Goal: Check status: Check status

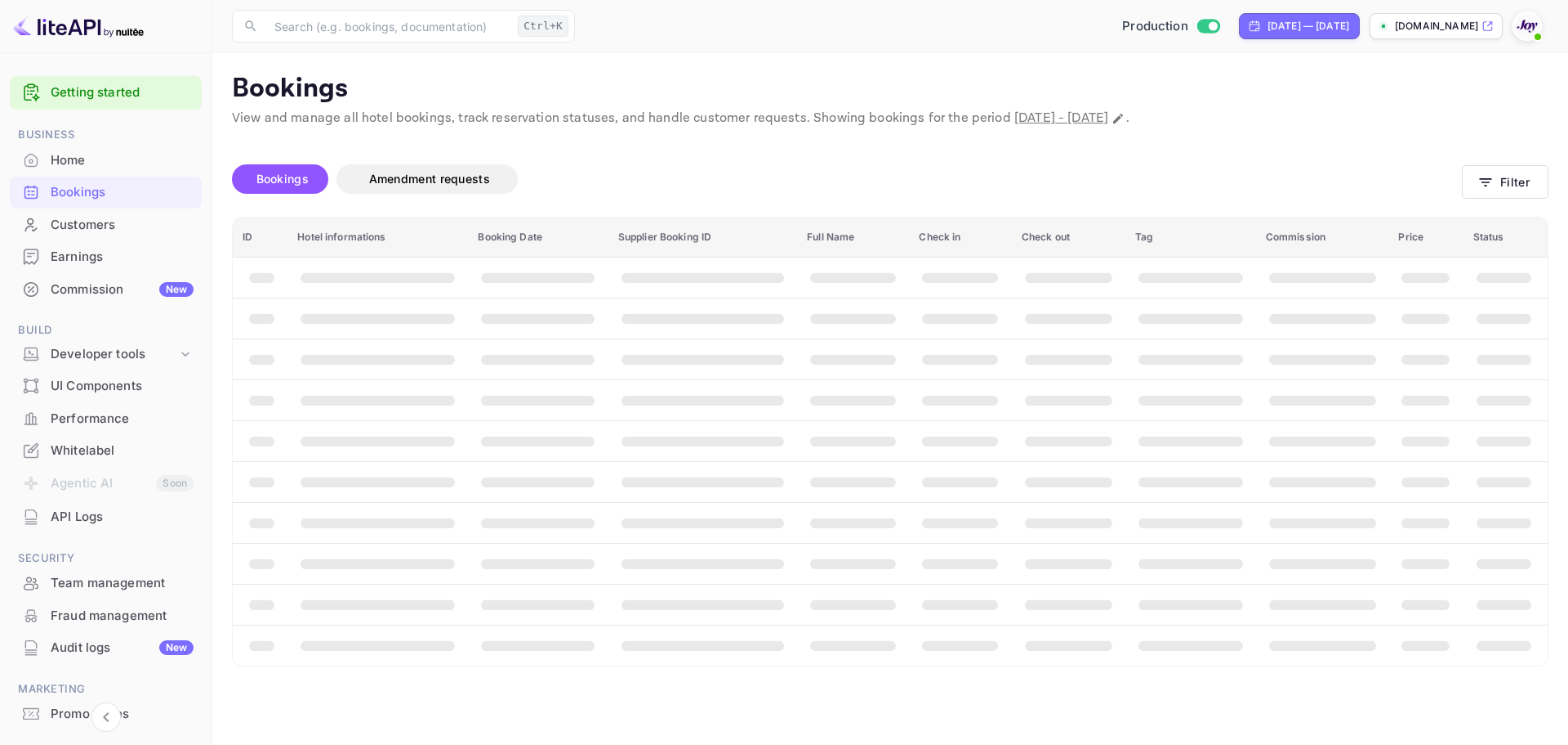
click at [275, 181] on span "Bookings" at bounding box center [282, 178] width 52 height 13
click at [1499, 186] on button "Filter" at bounding box center [1505, 181] width 87 height 33
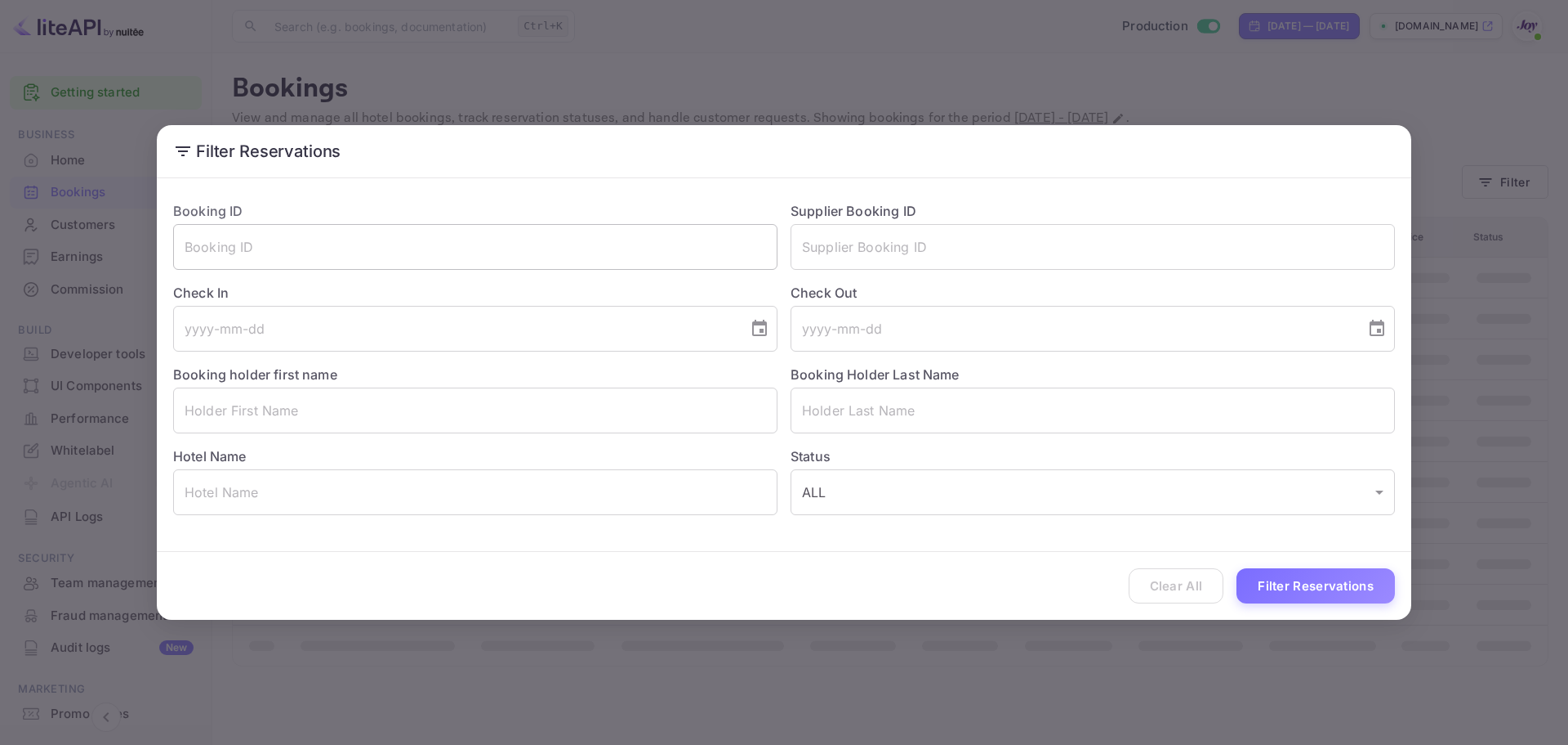
click at [522, 246] on input "text" at bounding box center [475, 247] width 605 height 46
paste input "86e534d2dd"
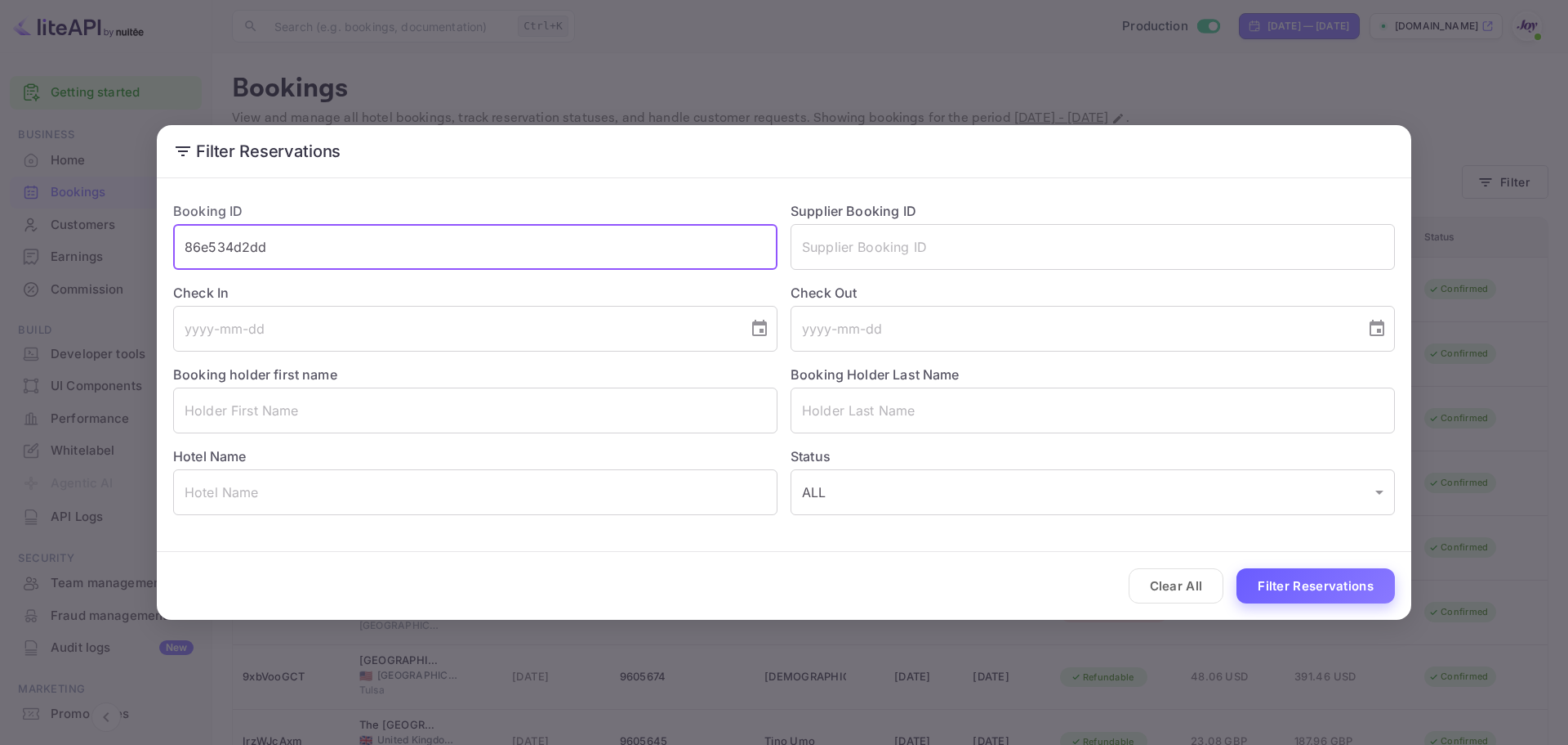
type input "86e534d2dd"
click at [1307, 590] on button "Filter Reservations" at bounding box center [1315, 585] width 159 height 35
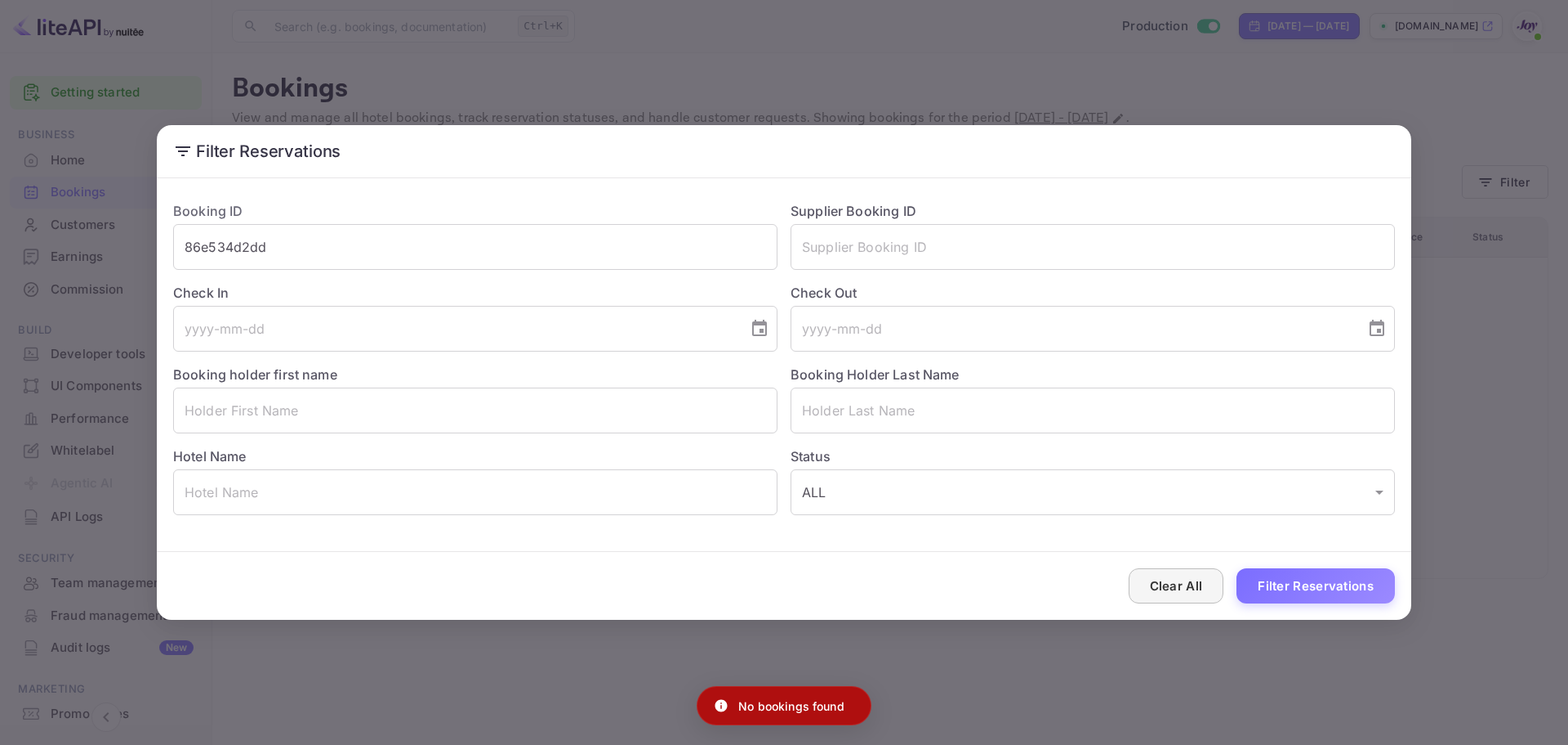
click at [1185, 587] on button "Clear All" at bounding box center [1176, 585] width 96 height 35
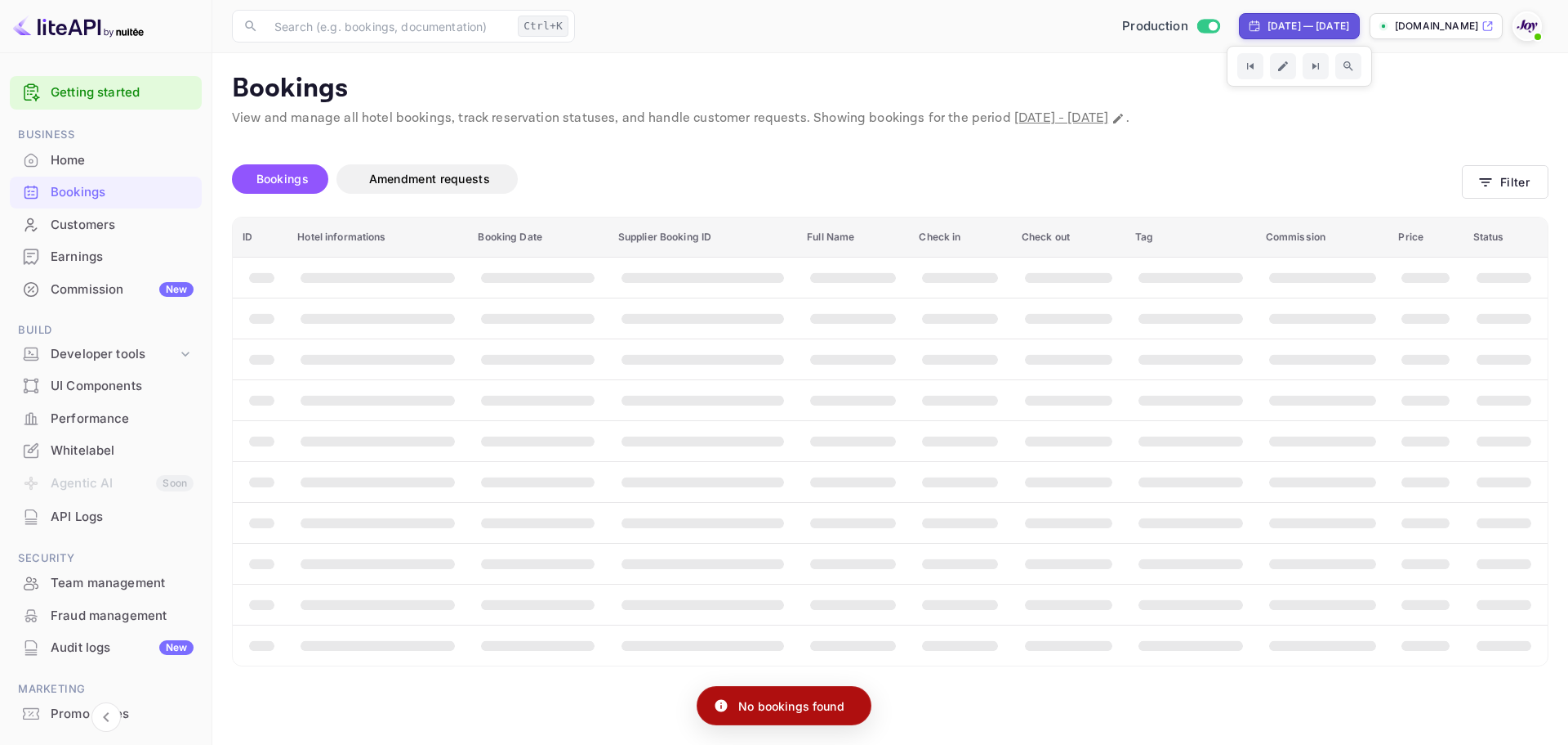
click at [1268, 25] on div "[DATE] — [DATE]" at bounding box center [1308, 26] width 82 height 14
select select "7"
select select "2025"
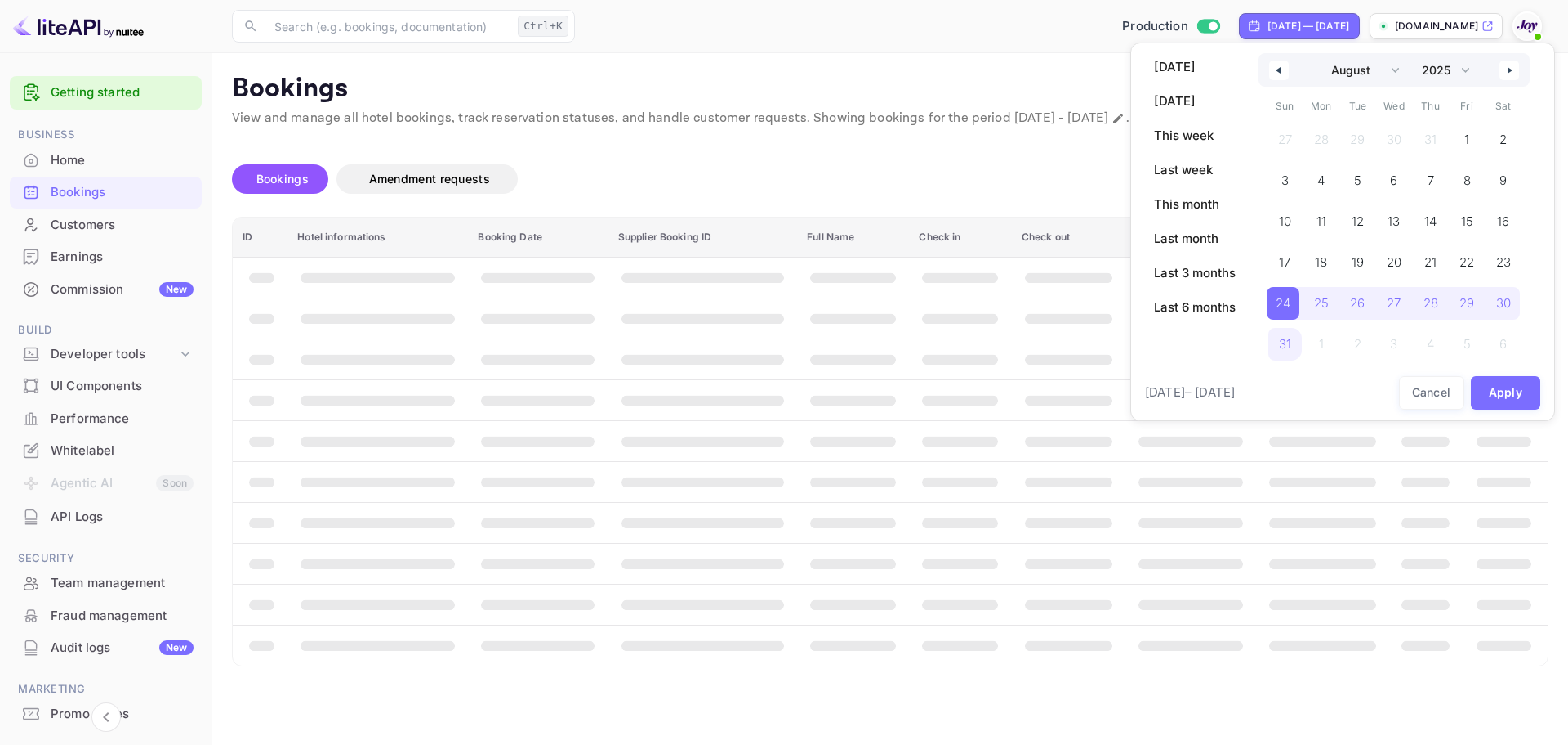
click at [1285, 76] on button "button" at bounding box center [1279, 70] width 20 height 20
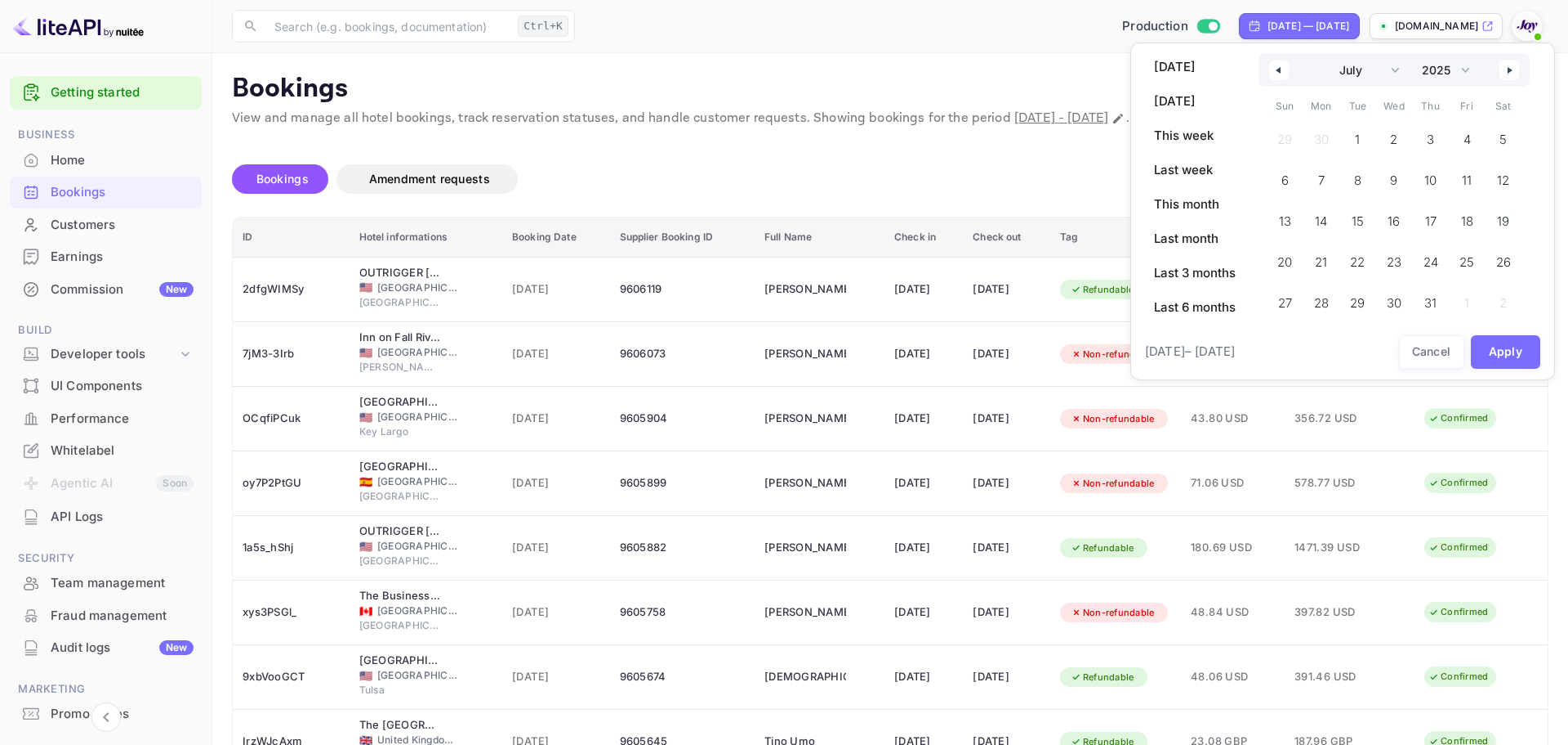
click at [1274, 68] on icon "button" at bounding box center [1276, 70] width 8 height 6
click at [1274, 67] on icon "button" at bounding box center [1276, 70] width 8 height 6
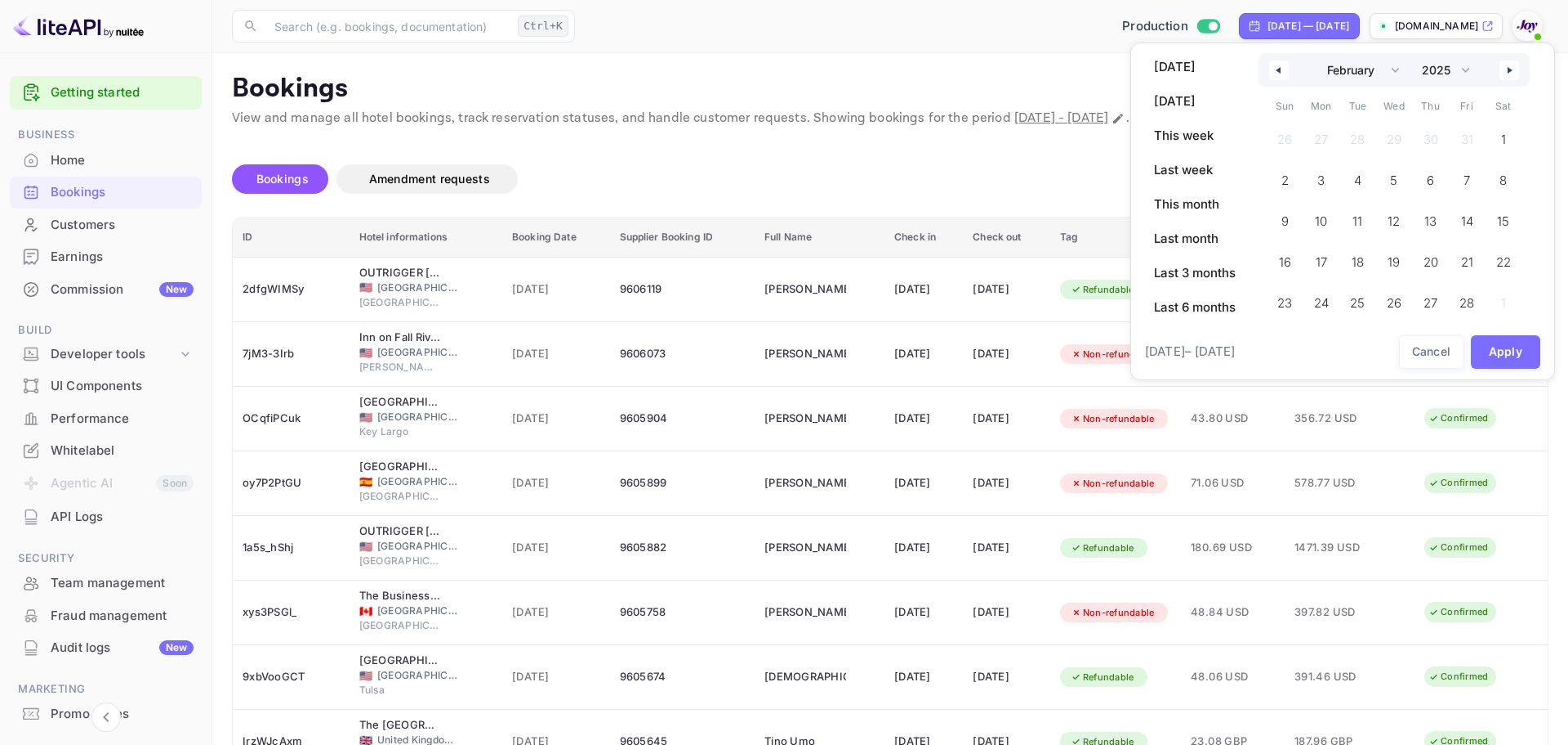
click at [1274, 67] on icon "button" at bounding box center [1276, 70] width 8 height 6
select select "0"
click at [1400, 134] on span "1" at bounding box center [1394, 140] width 37 height 32
click at [1469, 70] on select "2030 2029 2028 2027 2026 2025 2024 2023 2022 2021 2020 2019 2018 2017 2016 2015…" at bounding box center [1444, 69] width 62 height 33
click at [1415, 53] on select "2030 2029 2028 2027 2026 2025 2024 2023 2022 2021 2020 2019 2018 2017 2016 2015…" at bounding box center [1444, 69] width 62 height 33
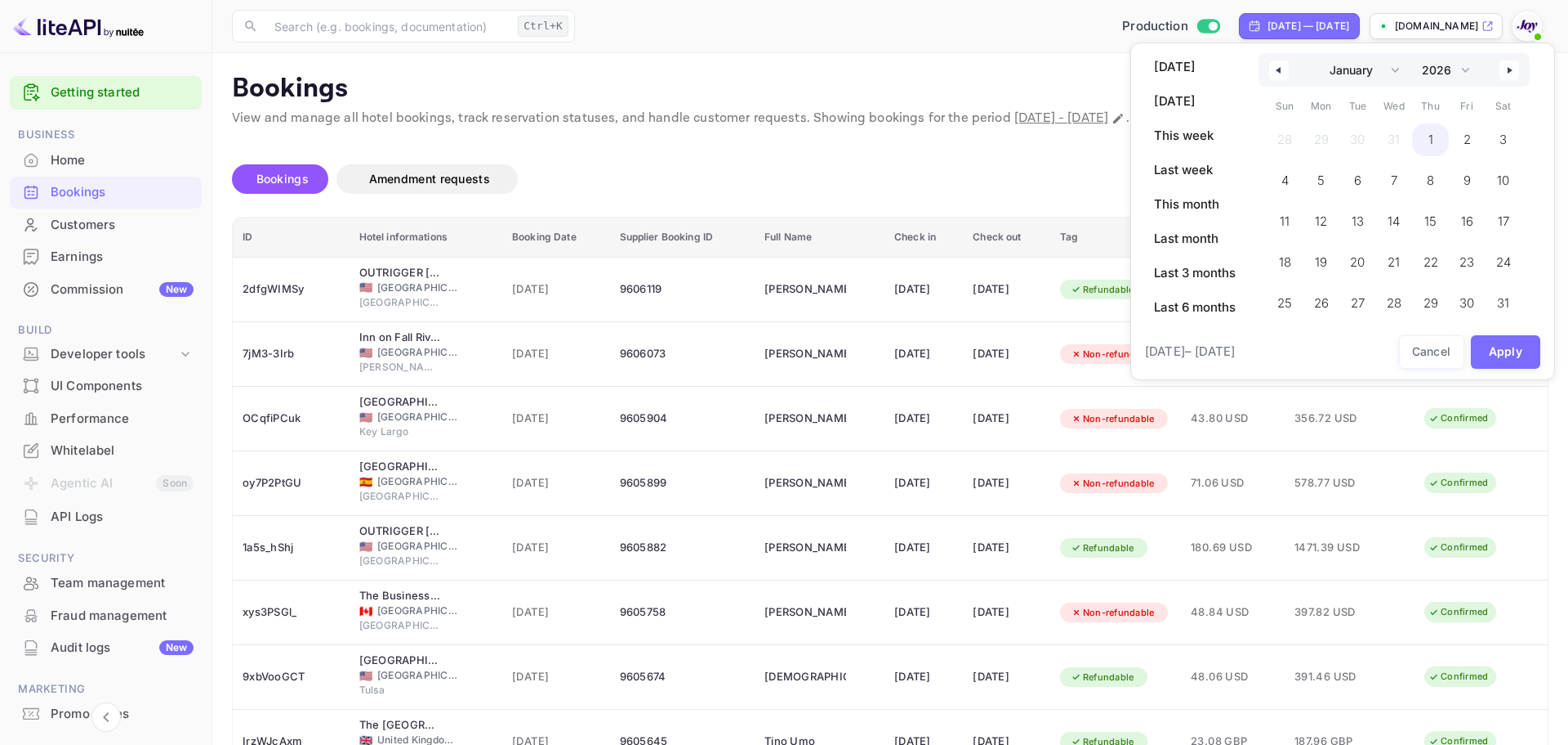
click at [1429, 141] on span "1" at bounding box center [1430, 139] width 4 height 30
select select "2025"
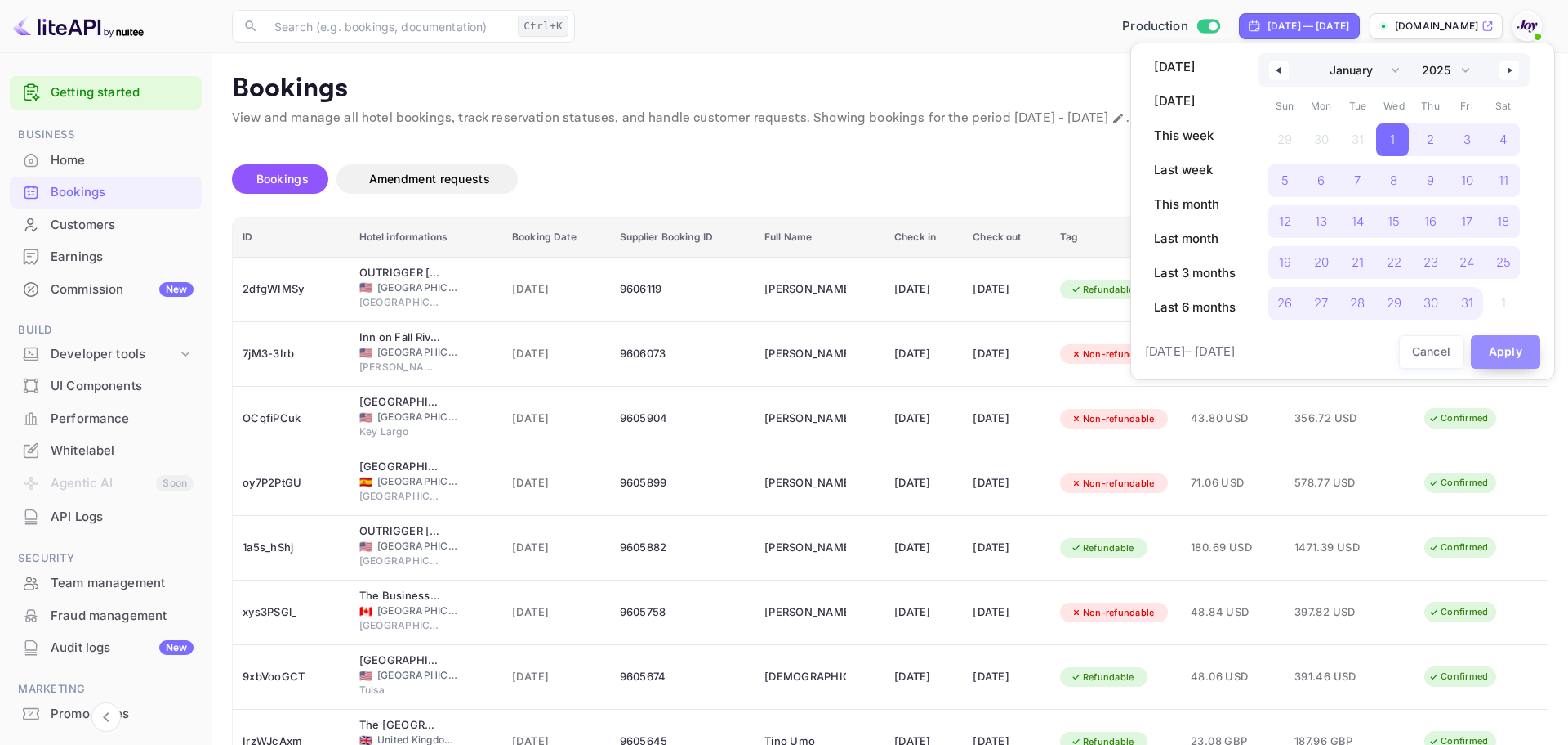
click at [1504, 357] on button "Apply" at bounding box center [1506, 351] width 70 height 33
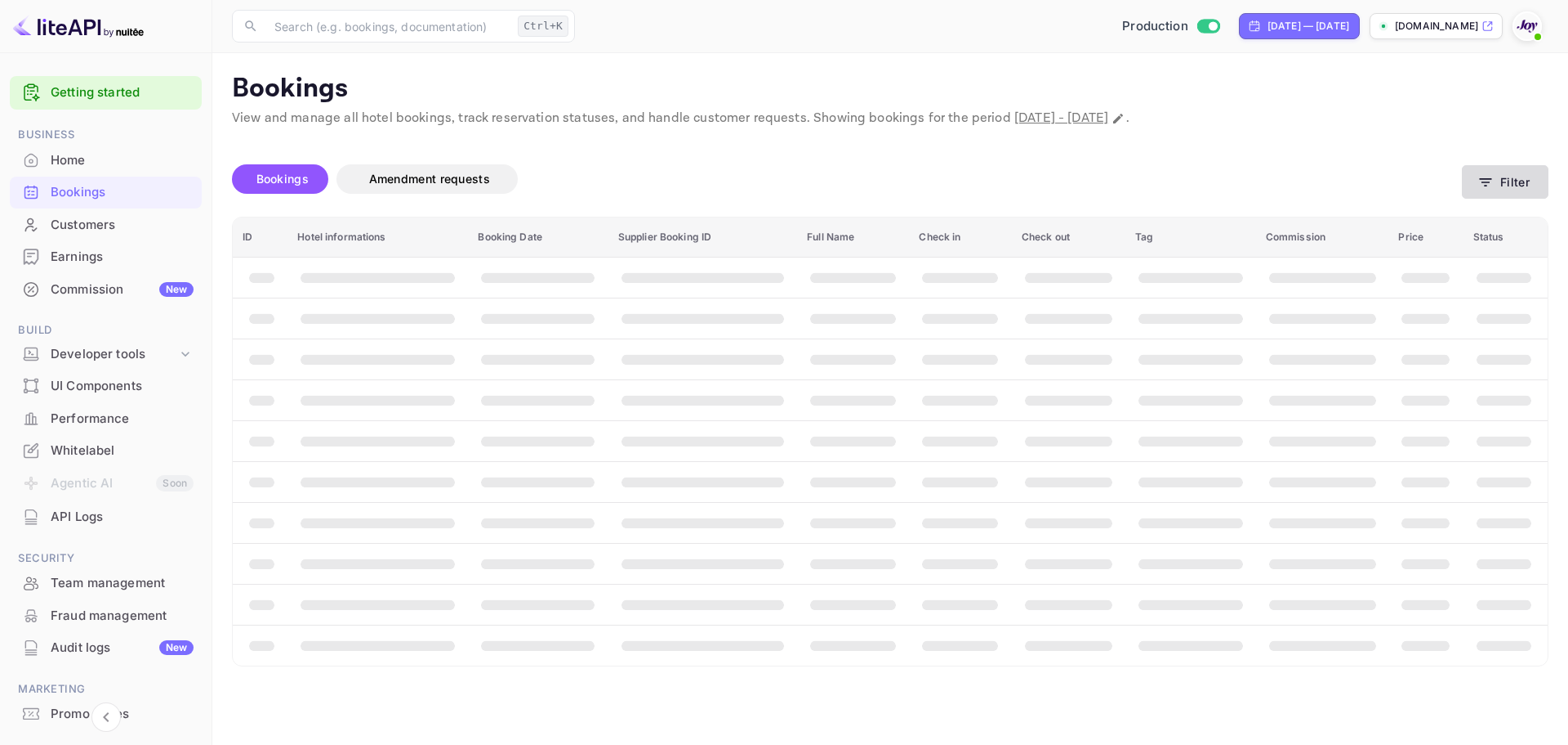
click at [1555, 182] on html "Getting started Business Home Bookings Customers Earnings Commission New Build …" at bounding box center [784, 372] width 1568 height 745
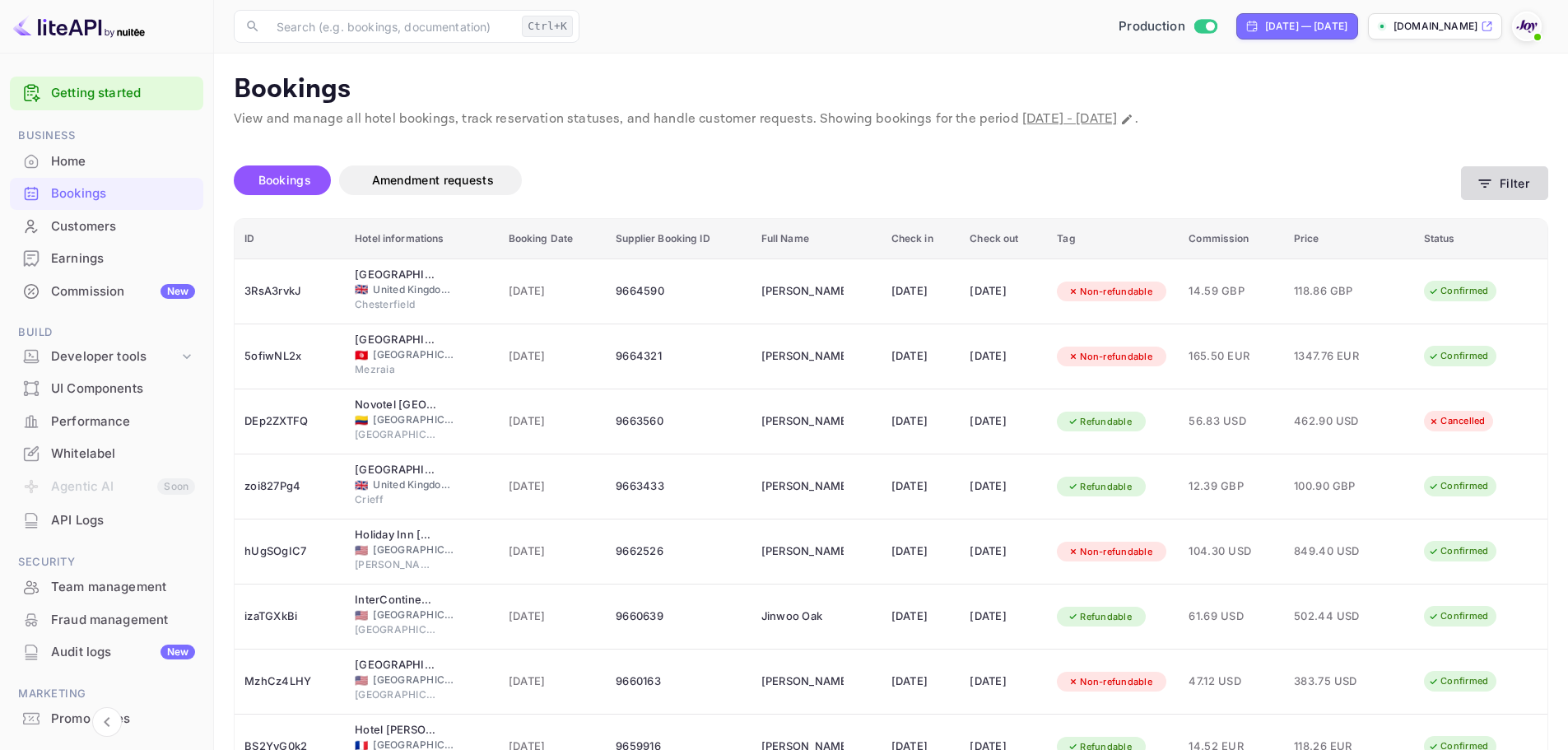
click at [1532, 183] on button "Filter" at bounding box center [1504, 182] width 88 height 33
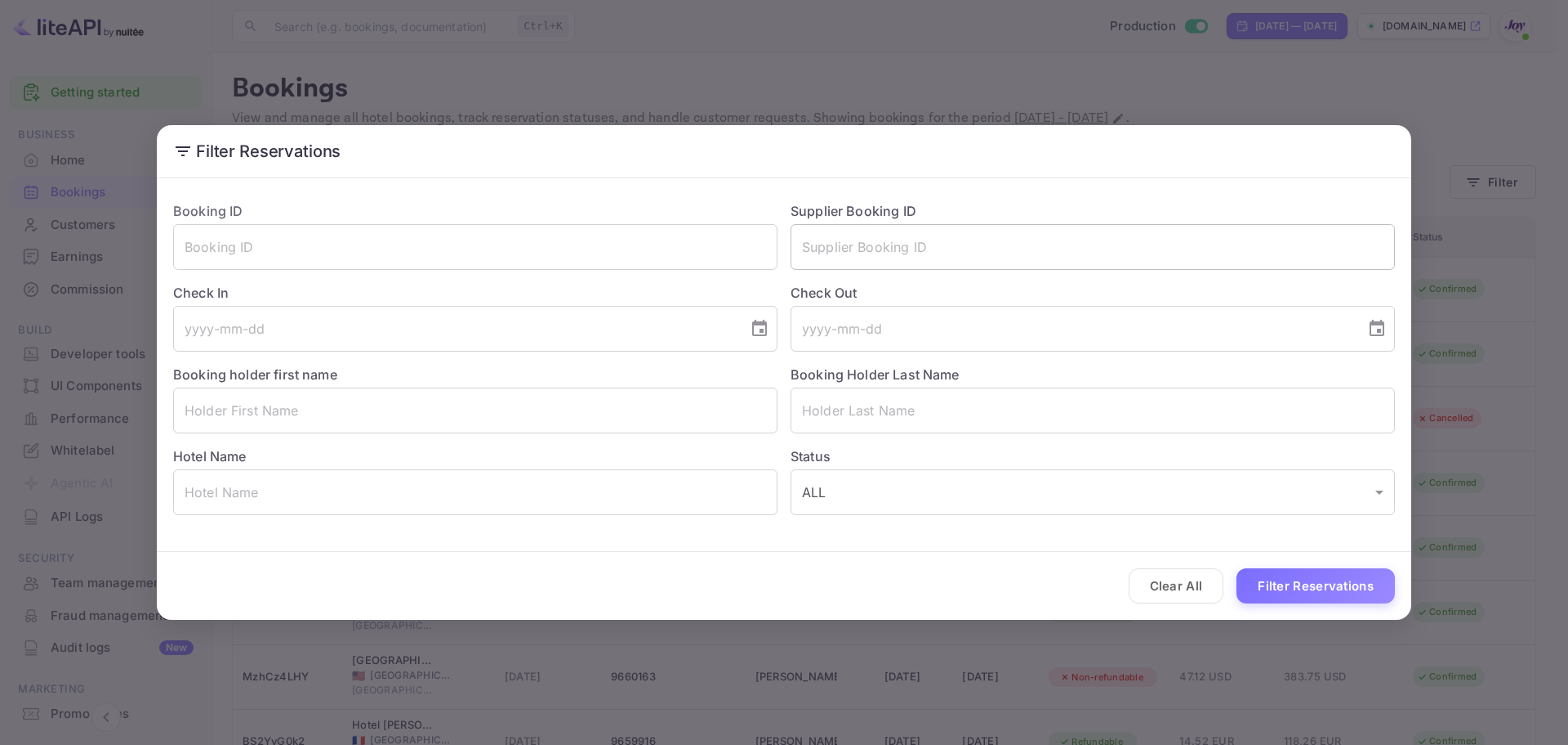
click at [906, 236] on input "text" at bounding box center [1092, 247] width 605 height 46
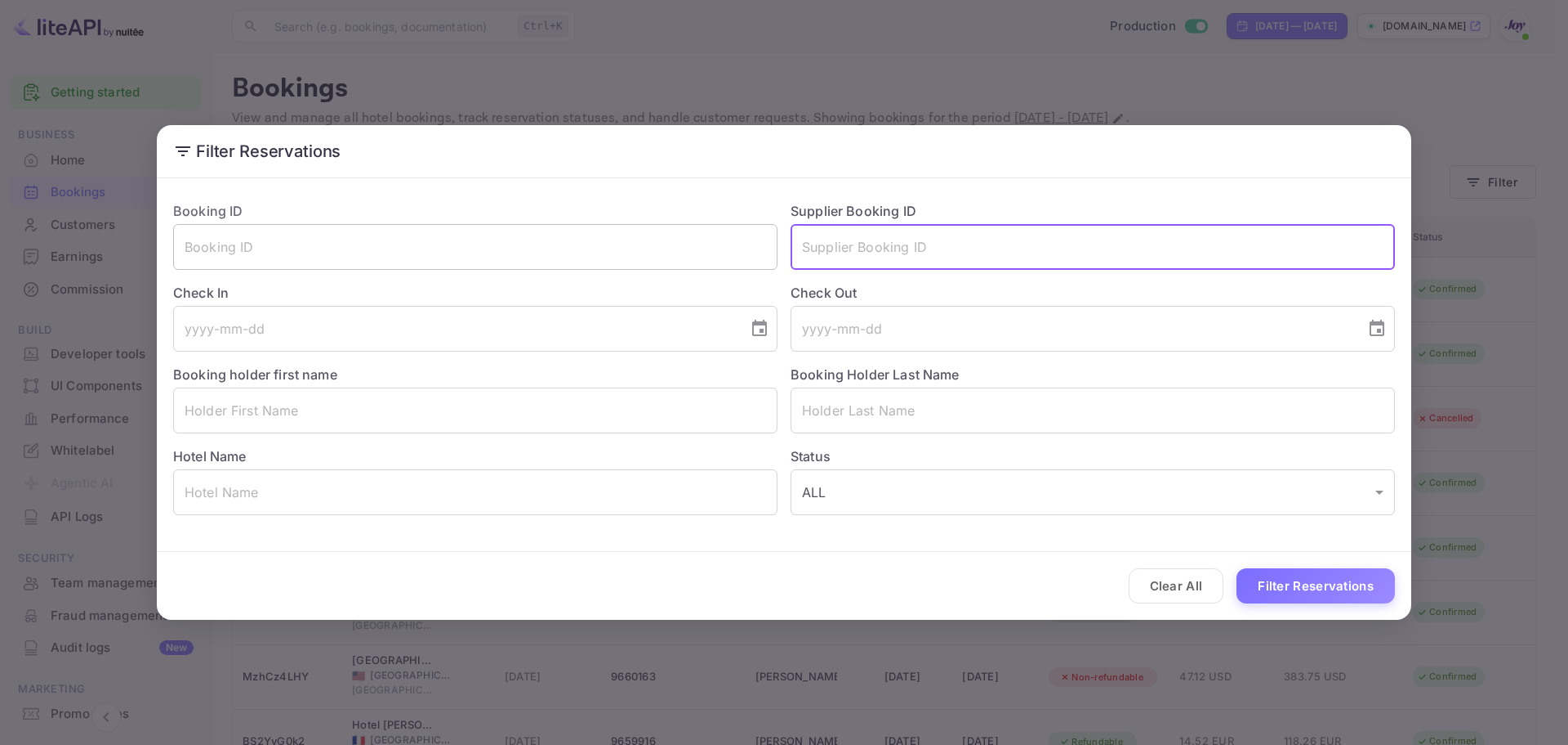
click at [663, 251] on input "text" at bounding box center [475, 247] width 605 height 46
paste input "86e534d2dd"
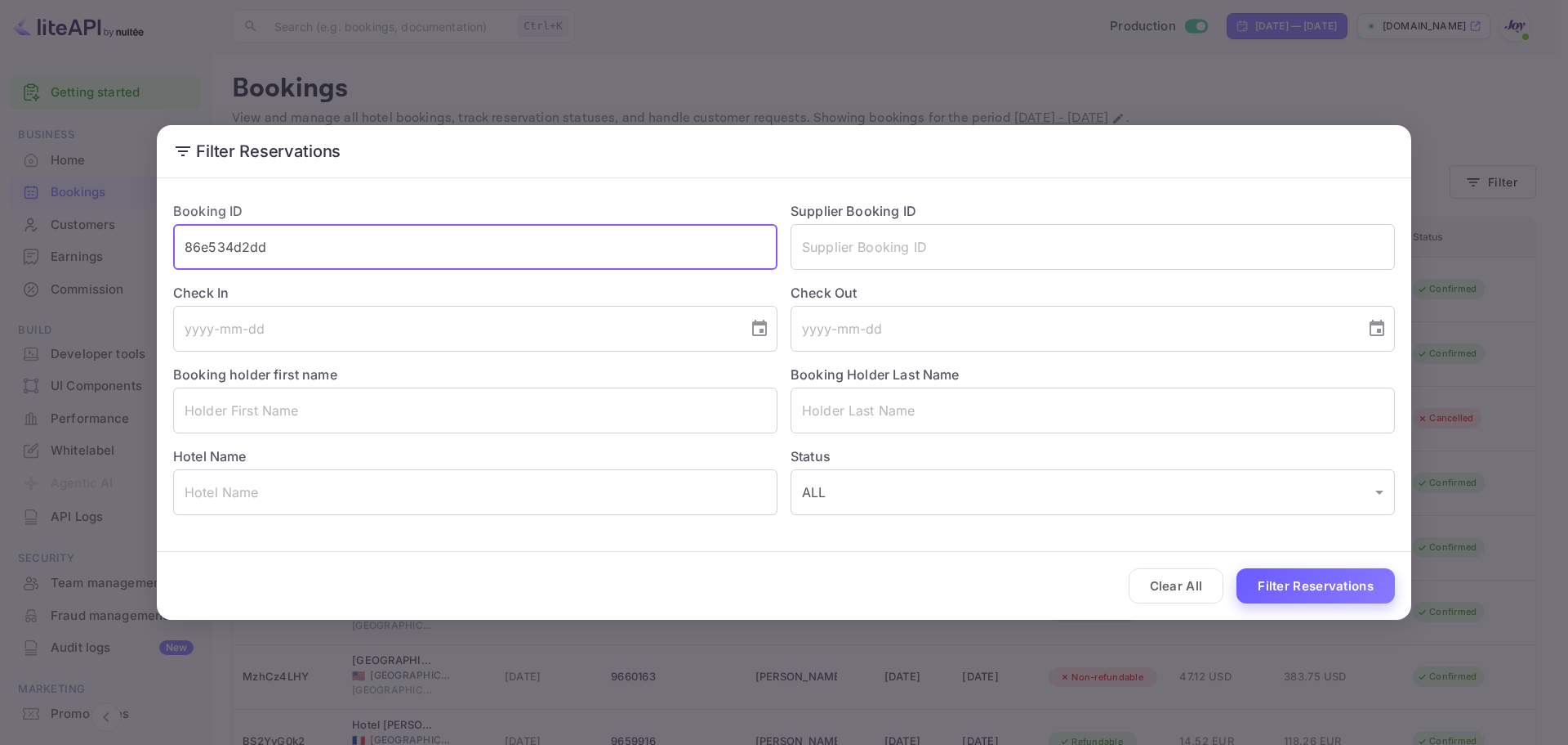
type input "86e534d2dd"
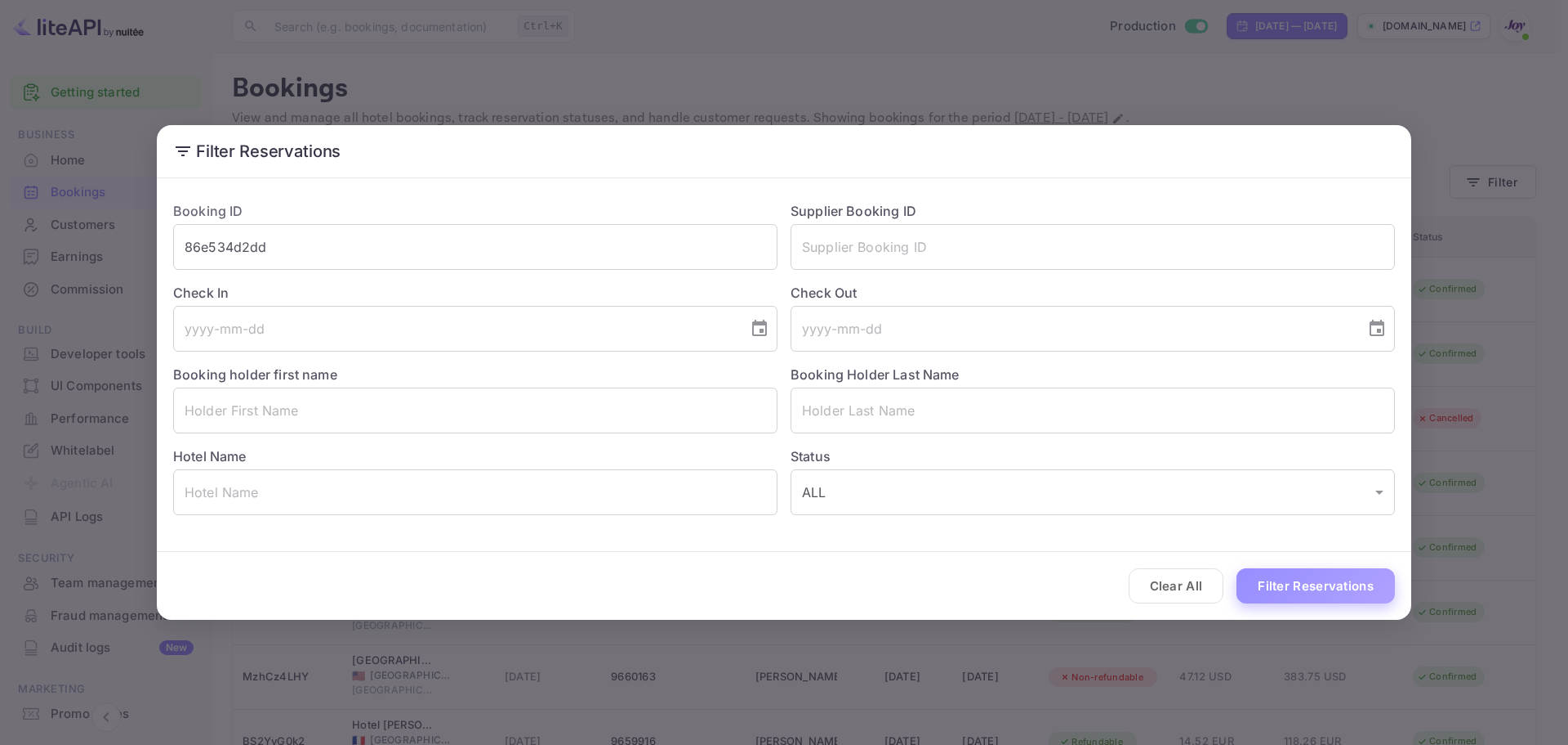
click at [1297, 576] on button "Filter Reservations" at bounding box center [1315, 585] width 159 height 35
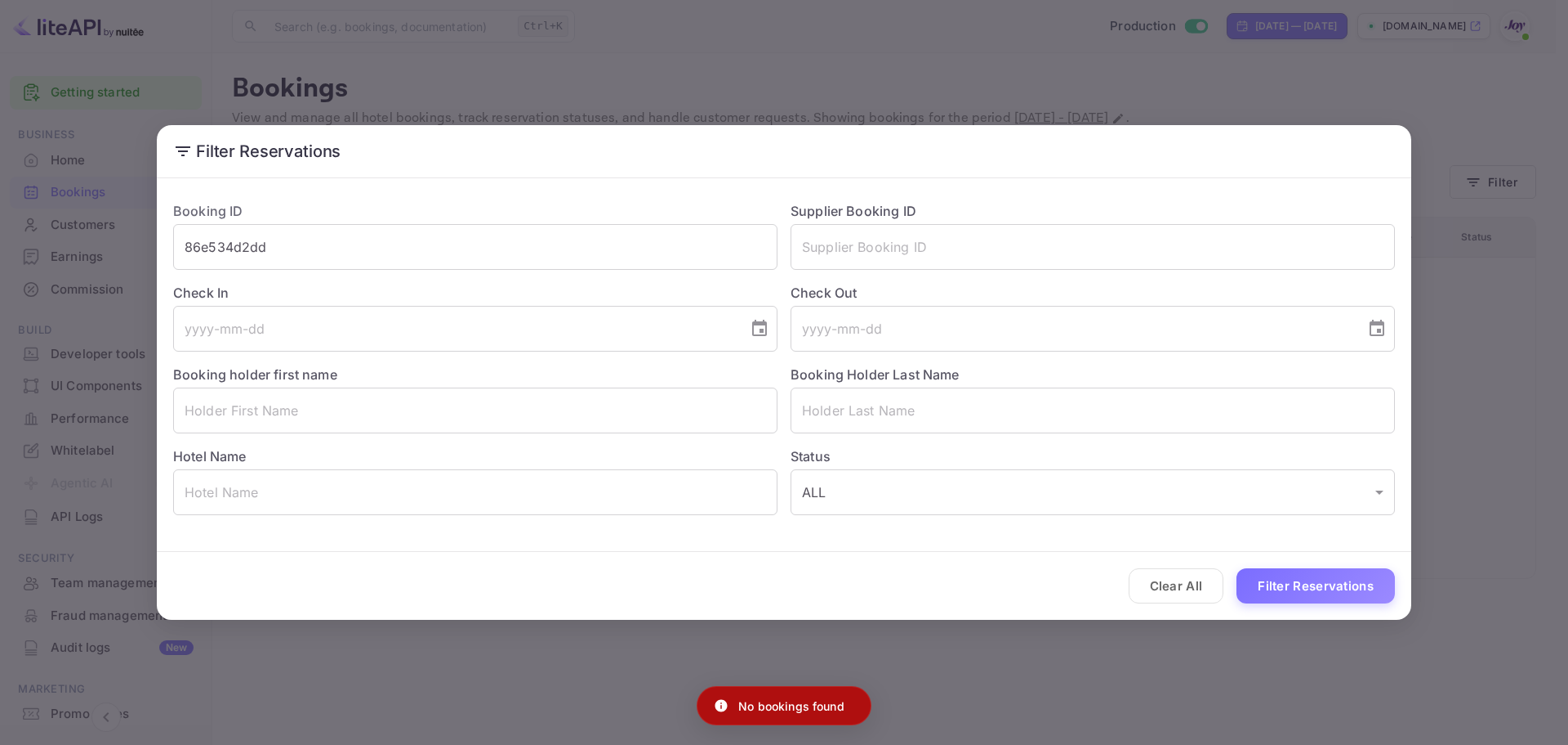
click at [1164, 590] on button "Clear All" at bounding box center [1176, 585] width 96 height 35
